Goal: Book appointment/travel/reservation

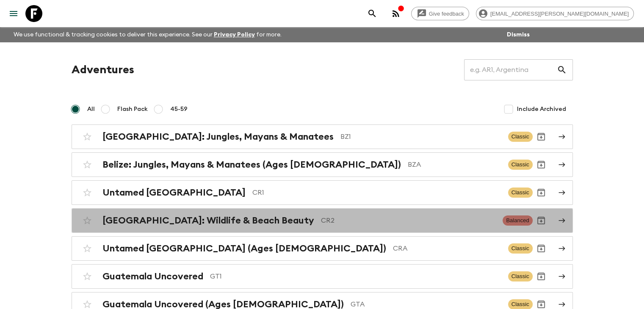
click at [231, 222] on h2 "[GEOGRAPHIC_DATA]: Wildlife & Beach Beauty" at bounding box center [208, 220] width 212 height 11
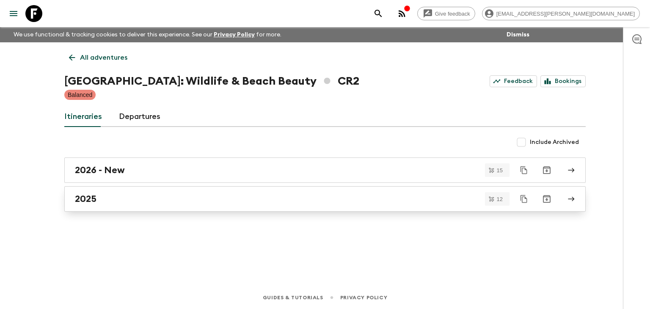
click at [94, 198] on h2 "2025" at bounding box center [86, 198] width 22 height 11
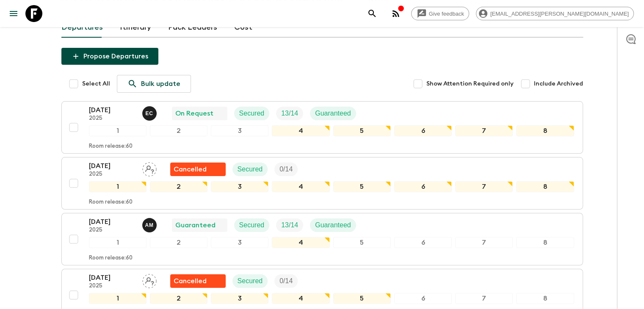
scroll to position [85, 0]
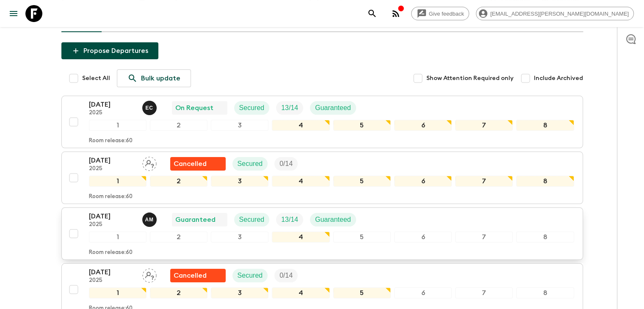
click at [102, 217] on p "[DATE]" at bounding box center [112, 216] width 47 height 10
